Goal: Find specific page/section: Find specific page/section

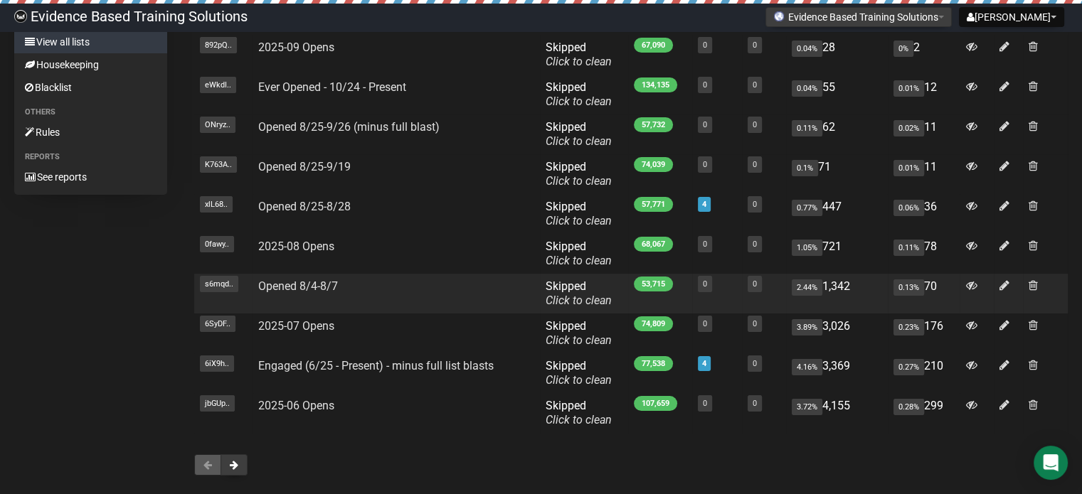
scroll to position [220, 0]
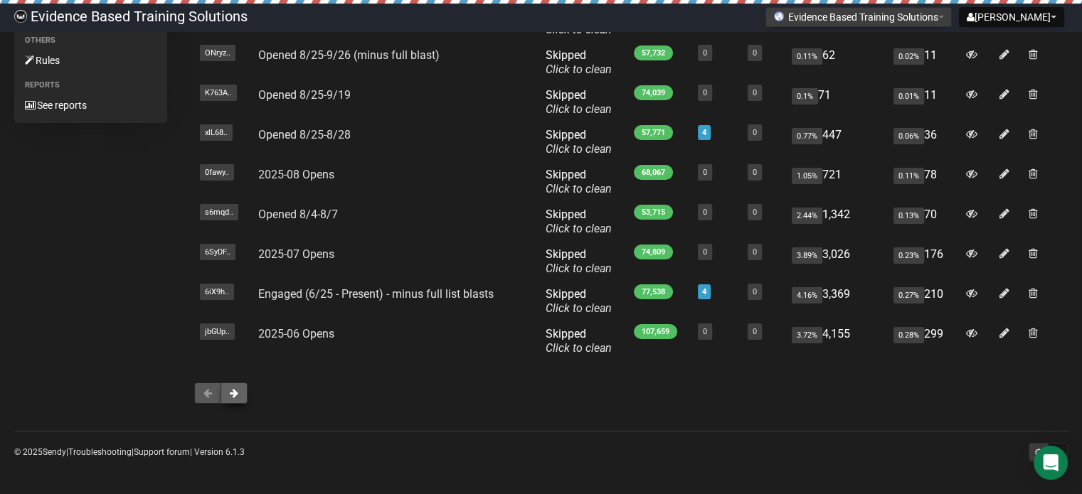
click at [240, 387] on button at bounding box center [233, 393] width 27 height 21
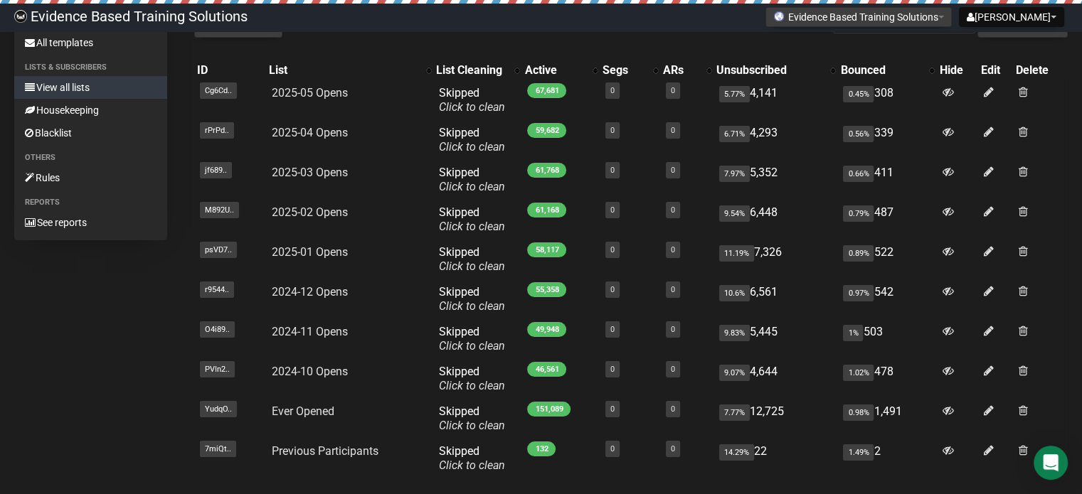
scroll to position [220, 0]
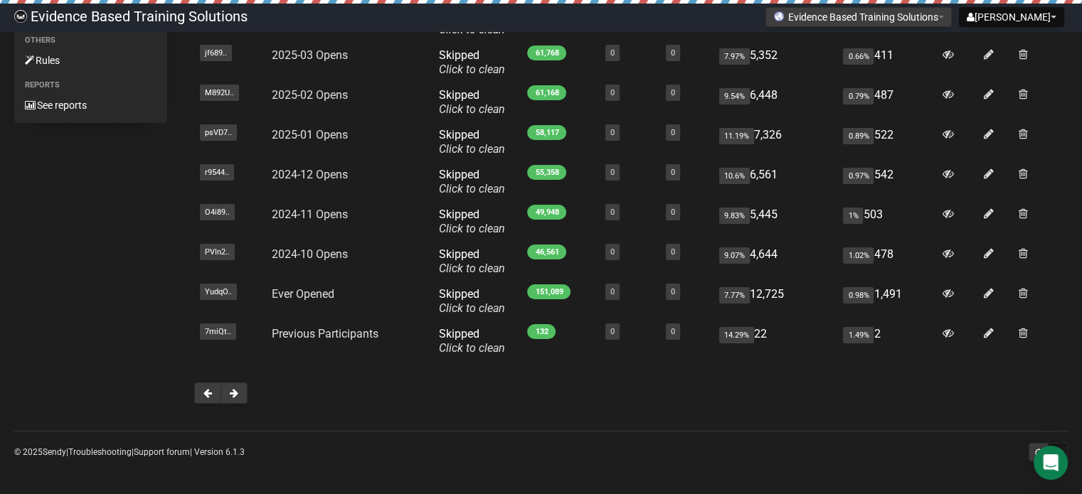
click at [240, 387] on button at bounding box center [233, 393] width 27 height 21
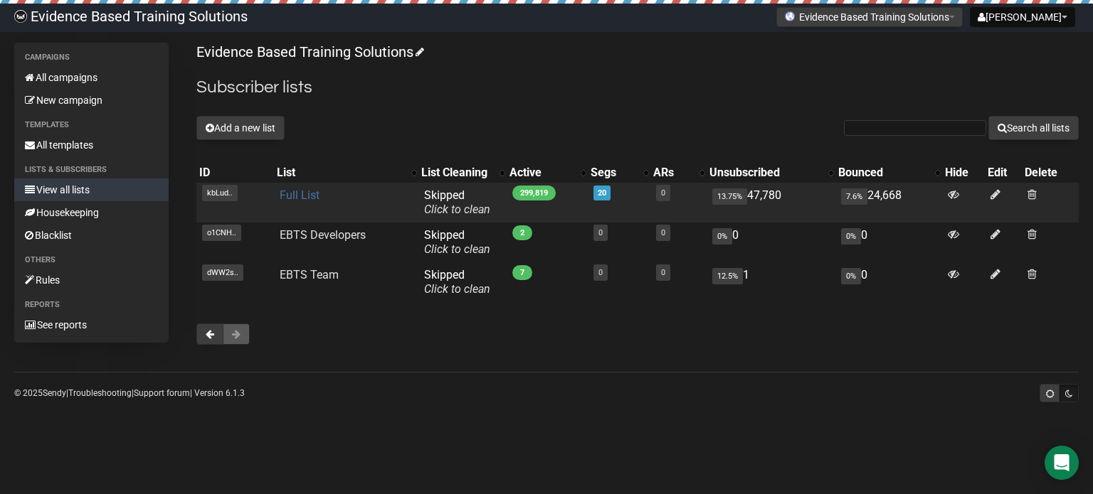
click at [304, 191] on link "Full List" at bounding box center [300, 195] width 40 height 14
